Goal: Transaction & Acquisition: Purchase product/service

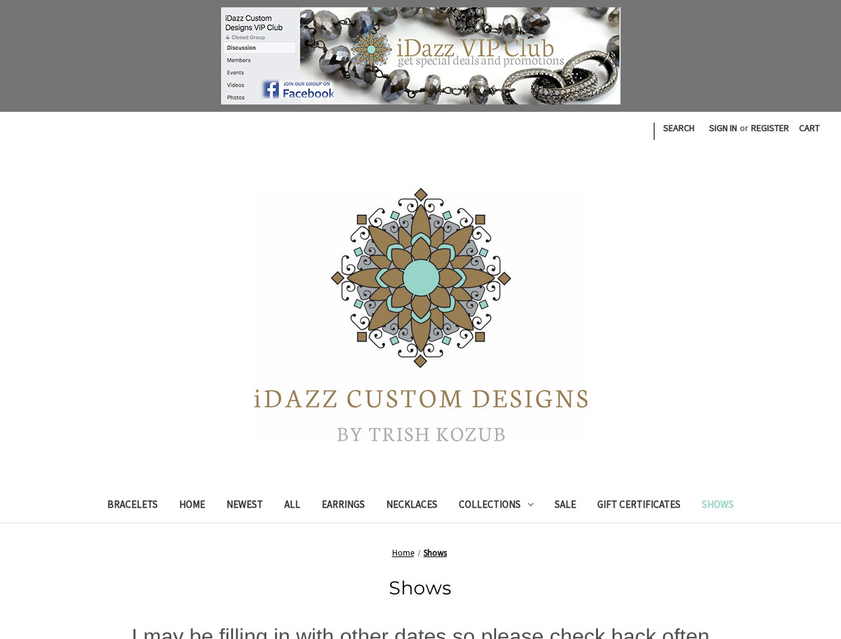
click at [677, 128] on link "Search" at bounding box center [679, 128] width 46 height 33
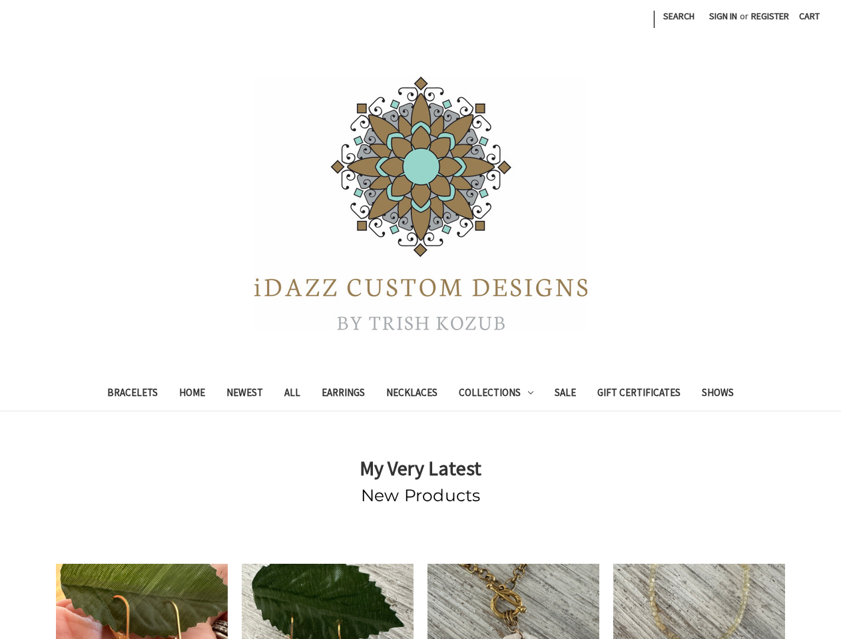
click at [677, 16] on link "Search" at bounding box center [679, 16] width 46 height 33
